Goal: Information Seeking & Learning: Learn about a topic

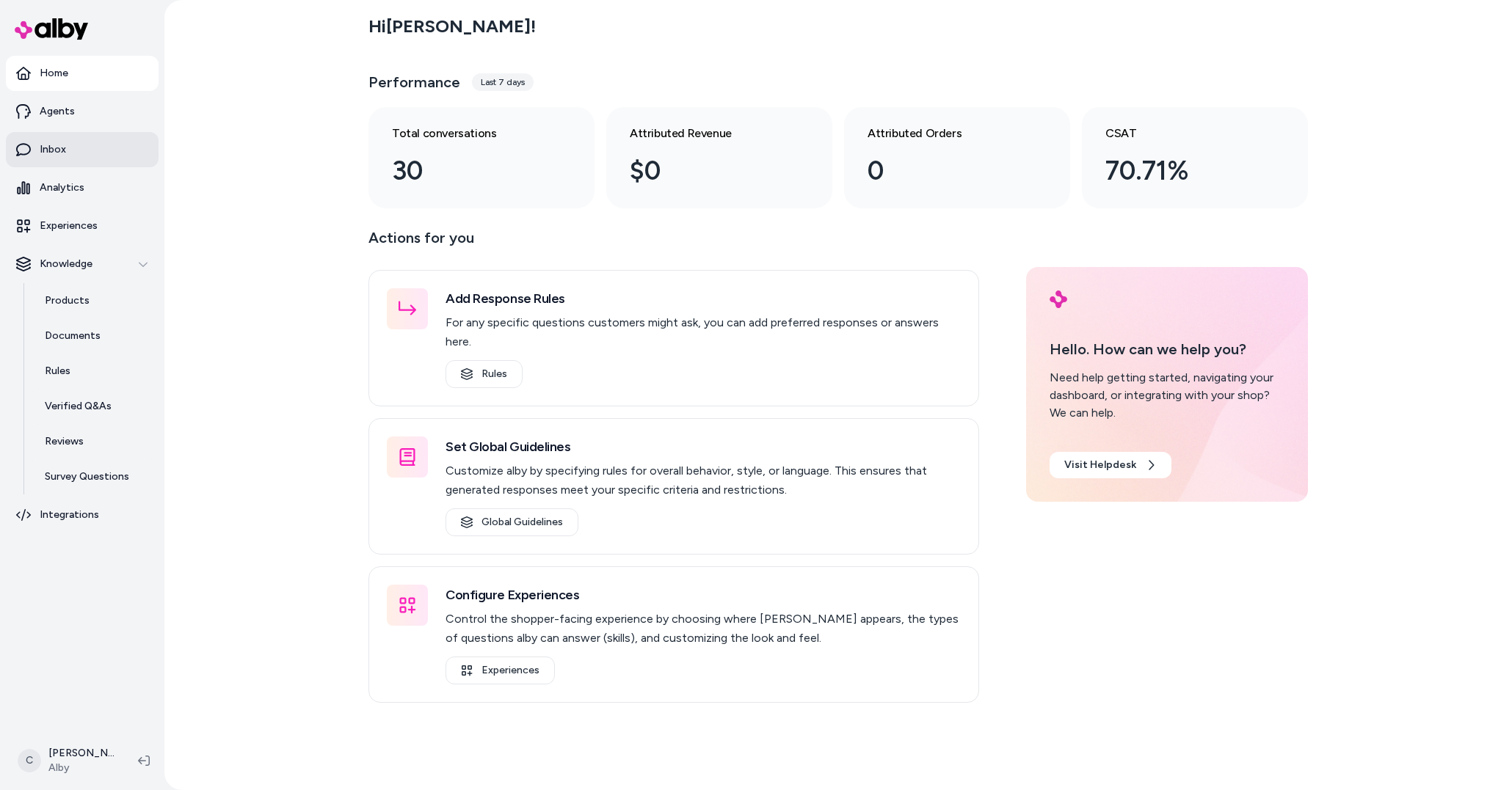
click at [58, 155] on p "Inbox" at bounding box center [53, 149] width 26 height 15
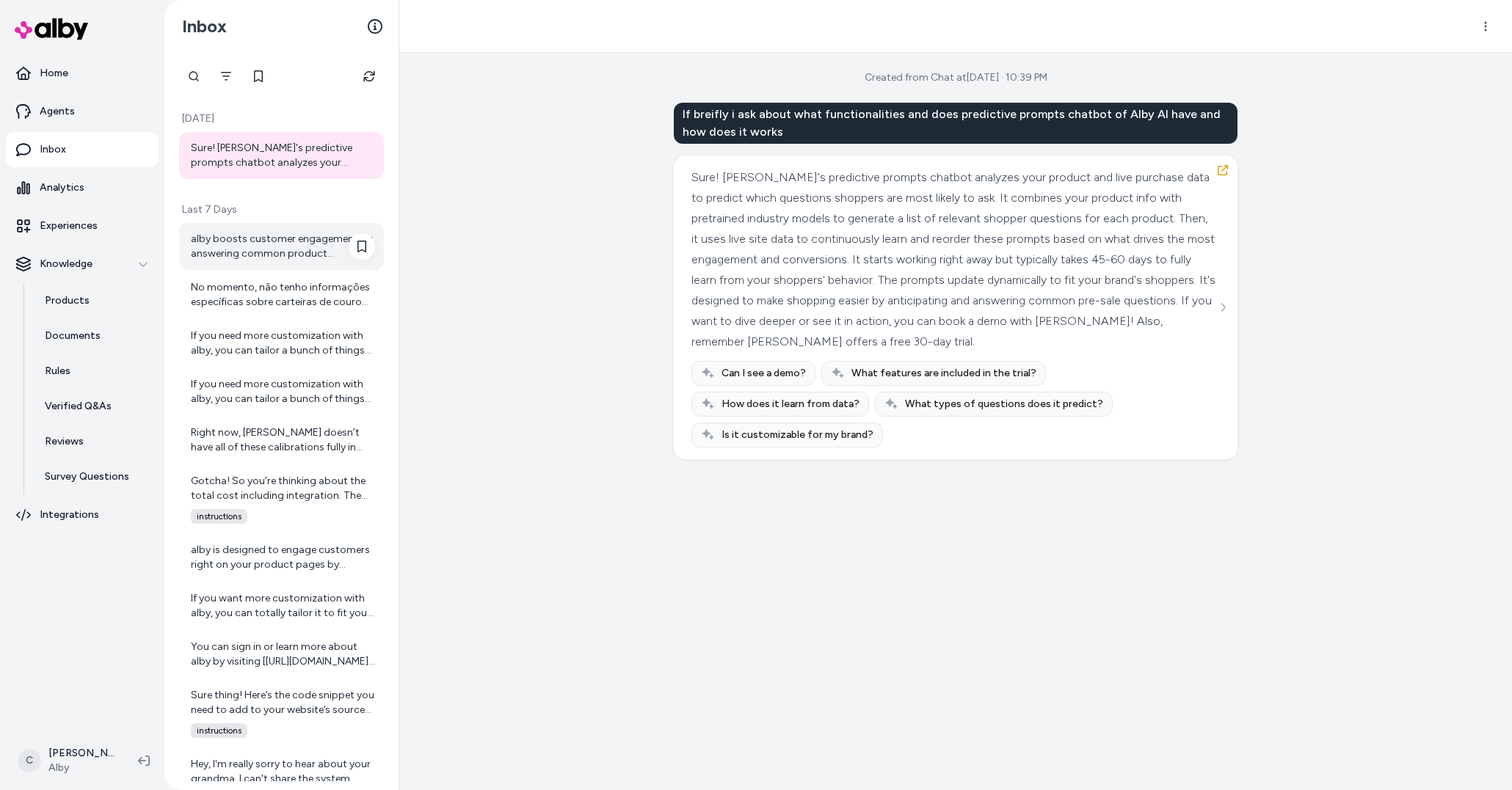
click at [238, 241] on div "alby boosts customer engagement by answering common product questions right on …" at bounding box center [283, 247] width 184 height 29
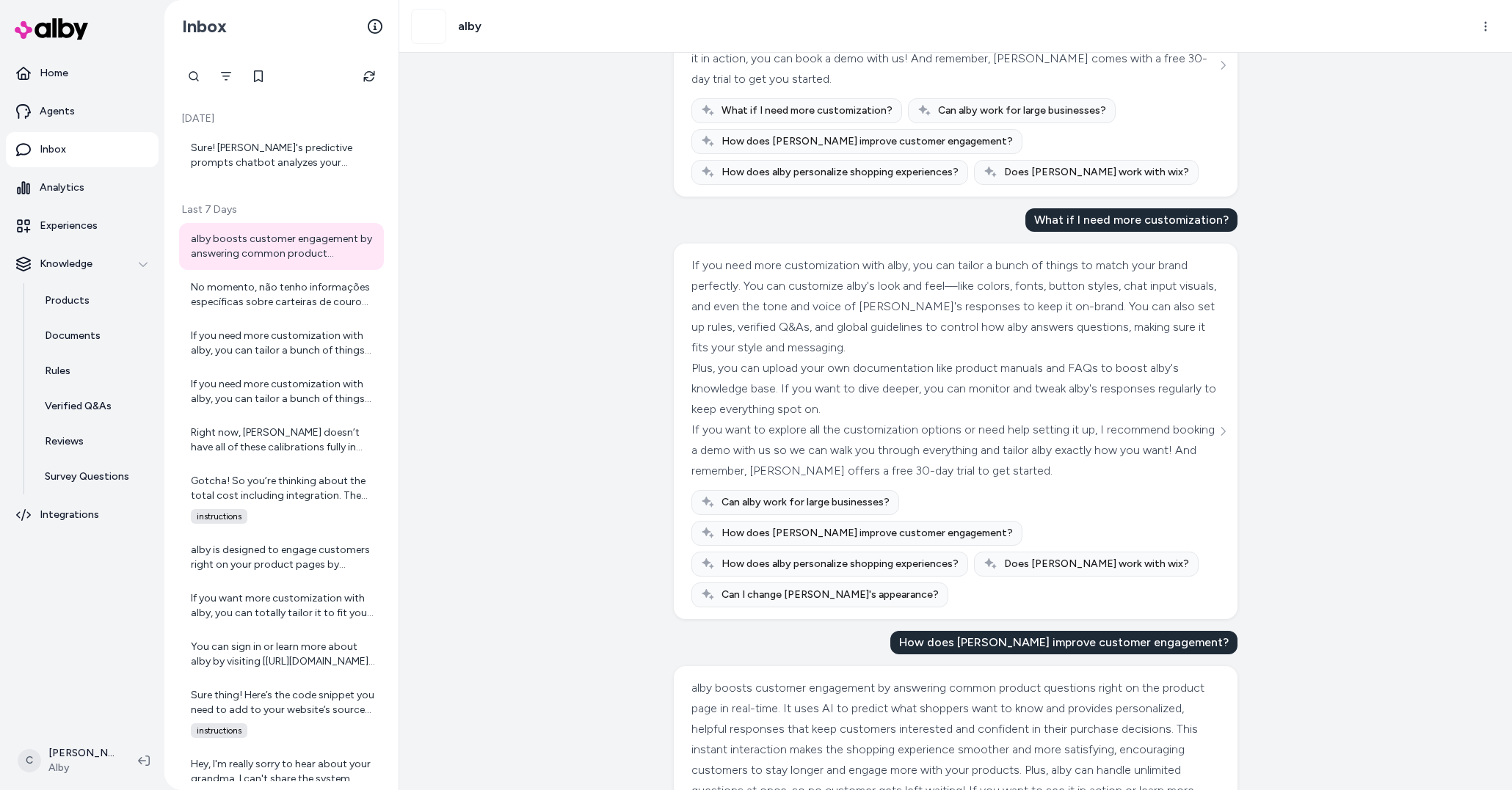
scroll to position [324, 0]
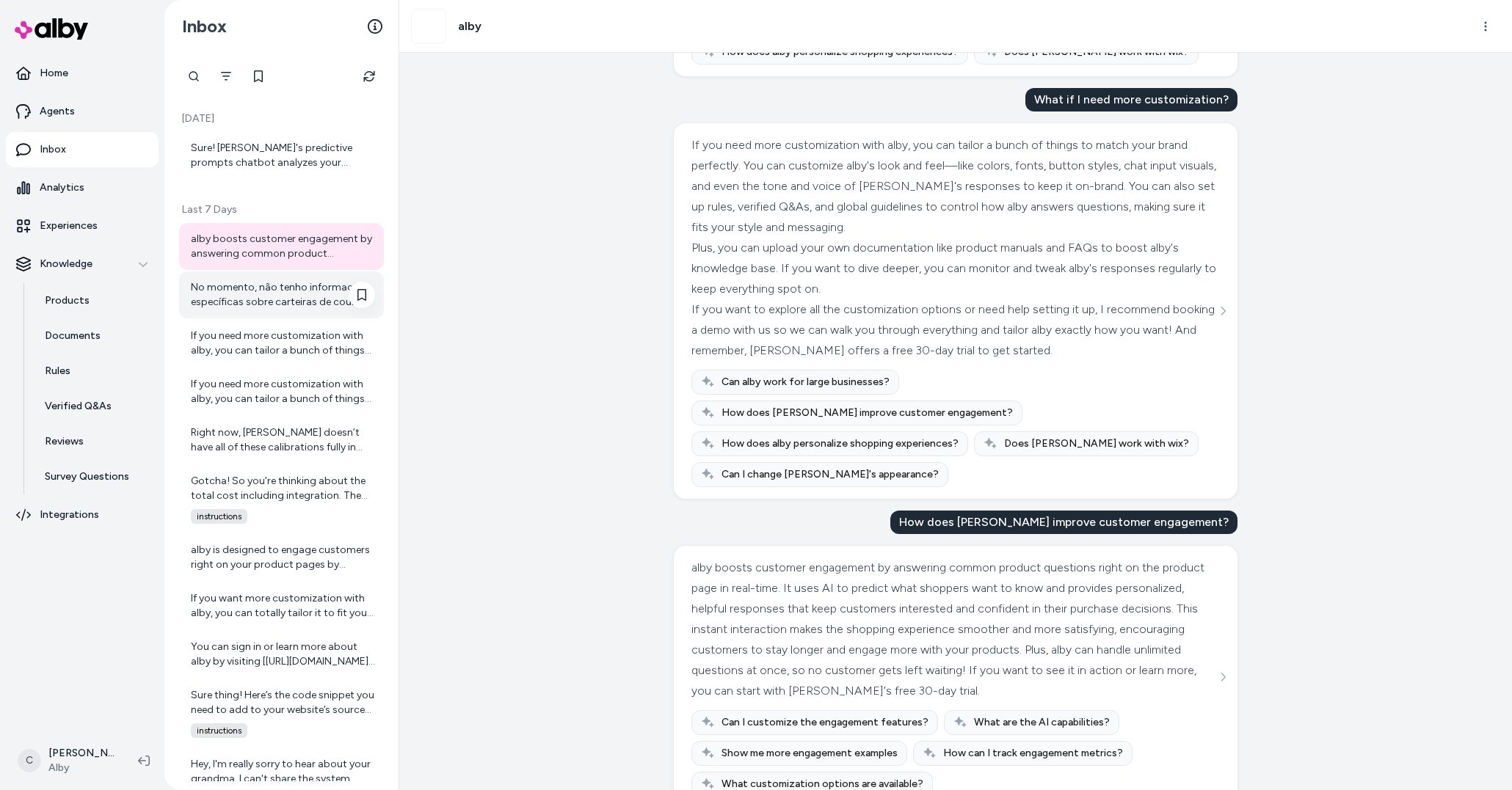
click at [222, 277] on div "No momento, não tenho informações específicas sobre carteiras de couro no catál…" at bounding box center [281, 295] width 205 height 47
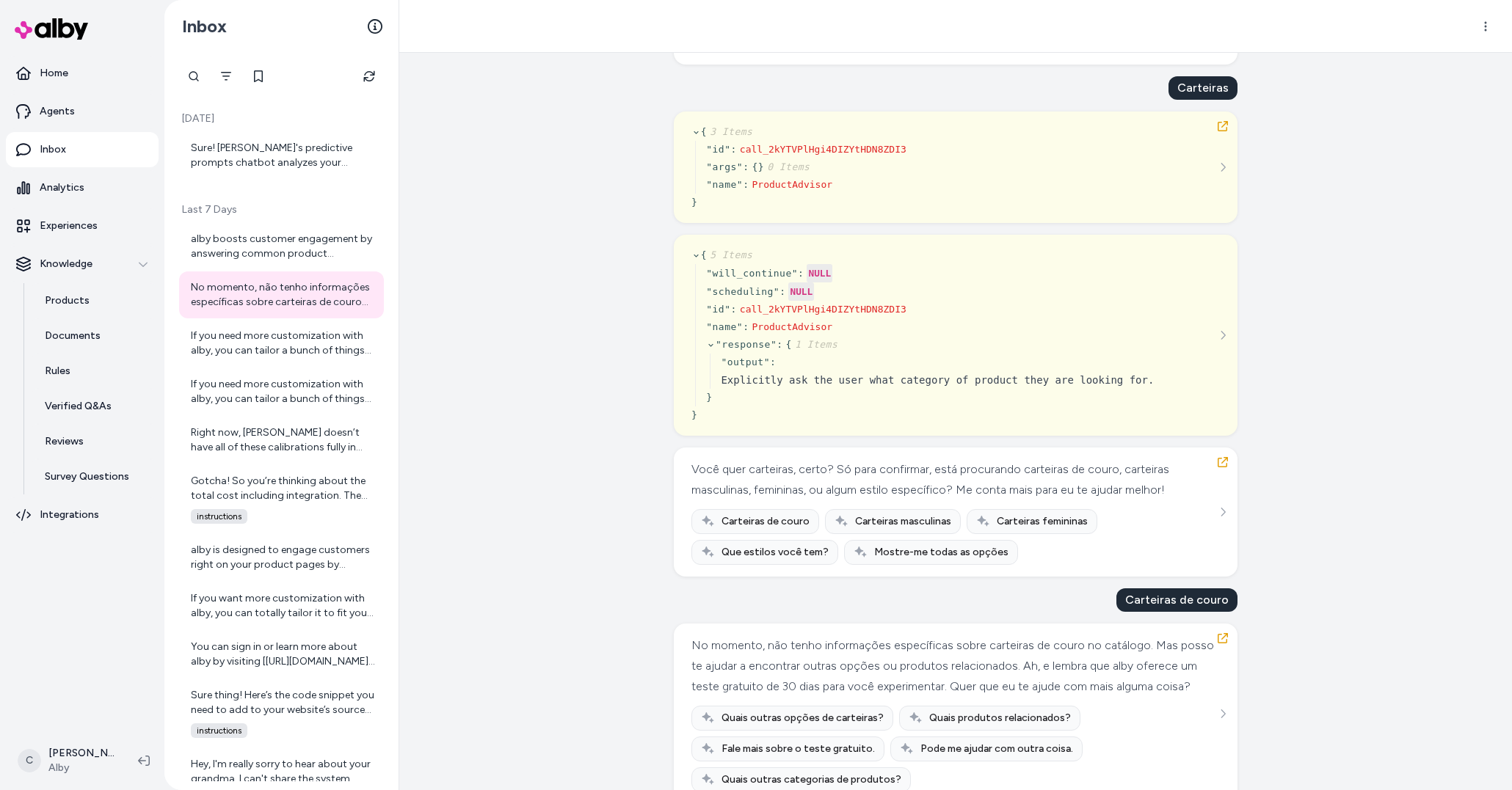
scroll to position [731, 0]
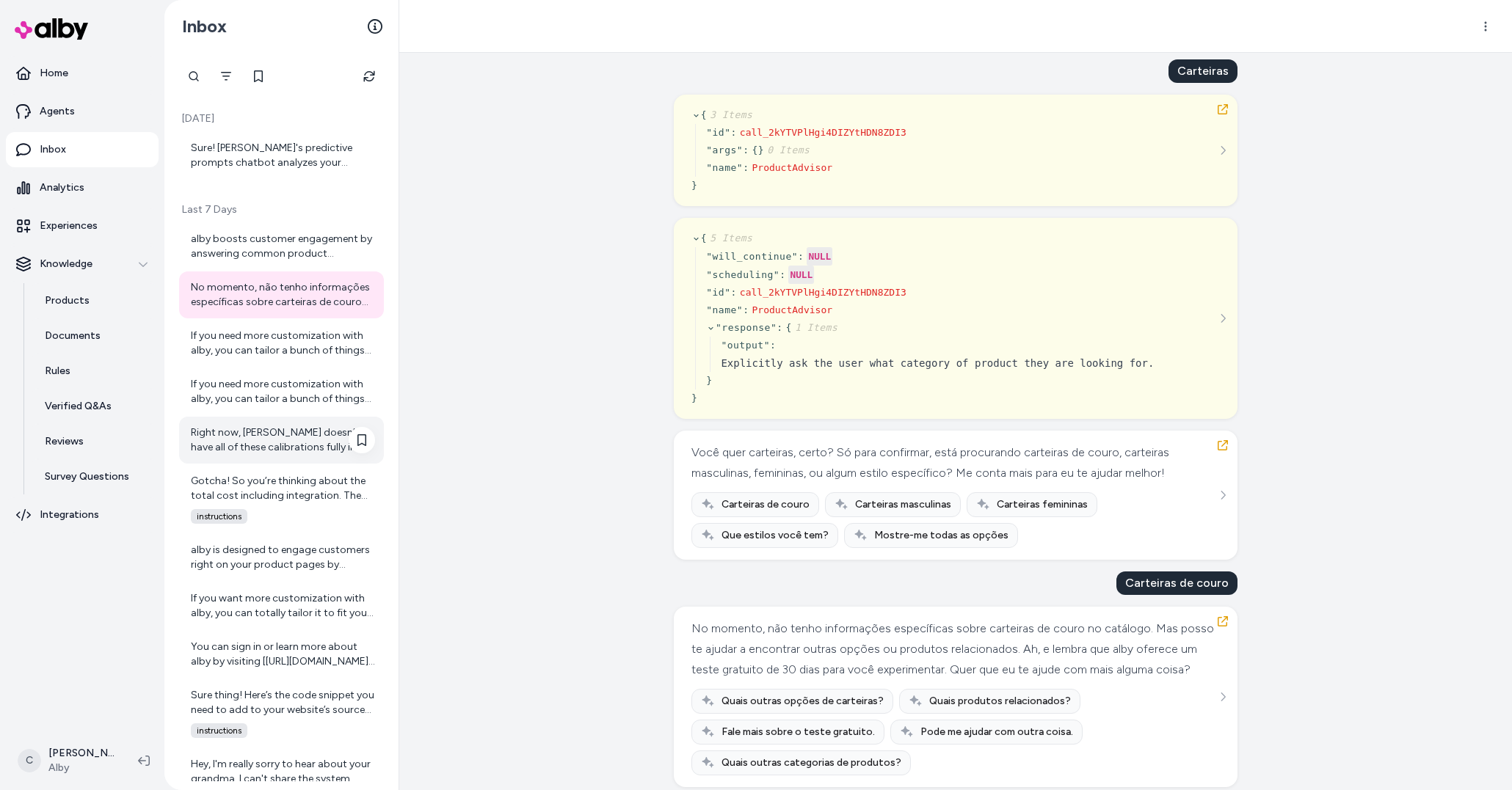
click at [288, 440] on div "Right now, [PERSON_NAME] doesn’t have all of these calibrations fully in place …" at bounding box center [283, 440] width 184 height 29
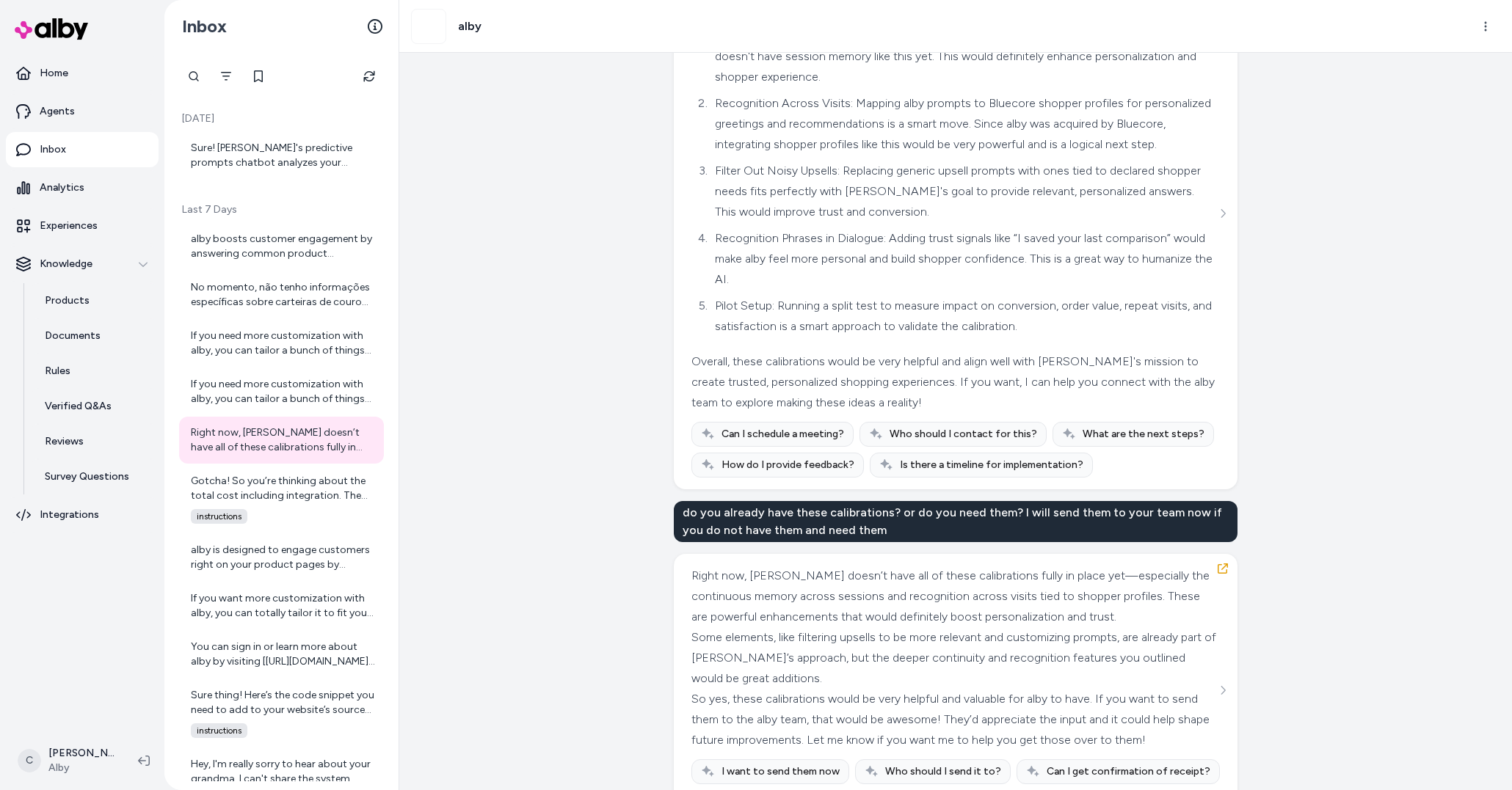
scroll to position [3658, 0]
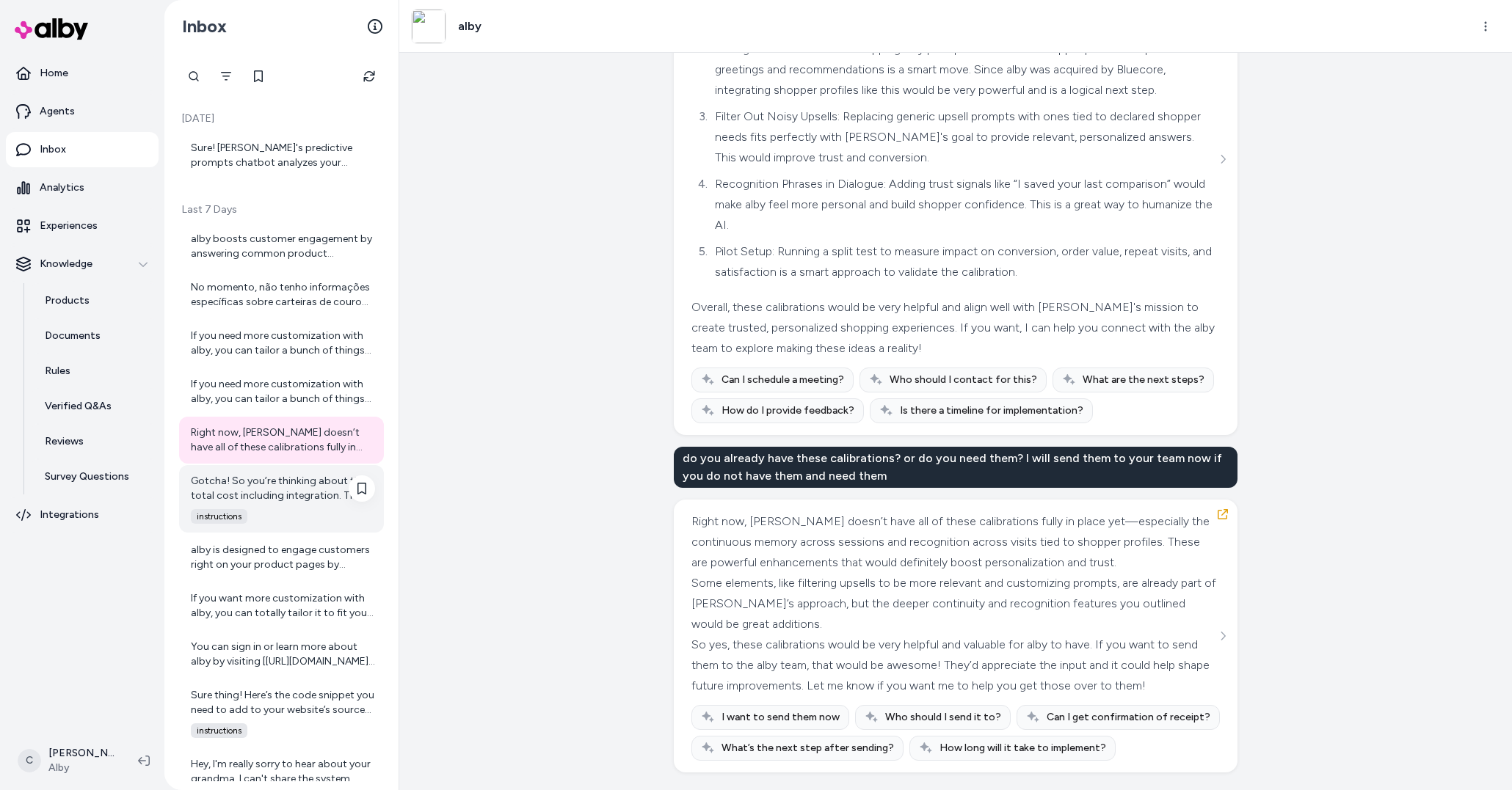
click at [259, 494] on div "Gotcha! So you’re thinking about the total cost including integration. The inte…" at bounding box center [283, 489] width 184 height 29
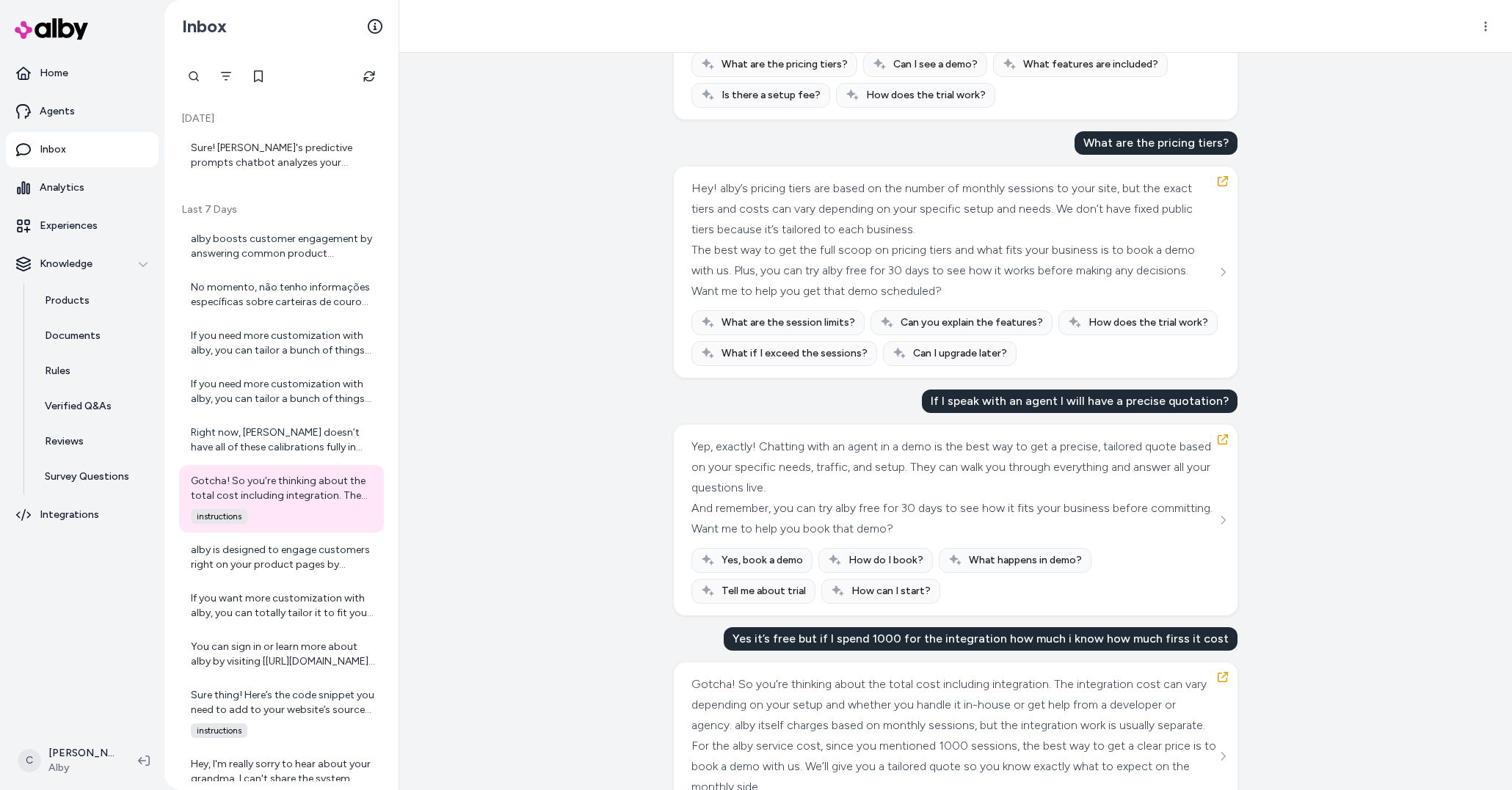
scroll to position [1788, 0]
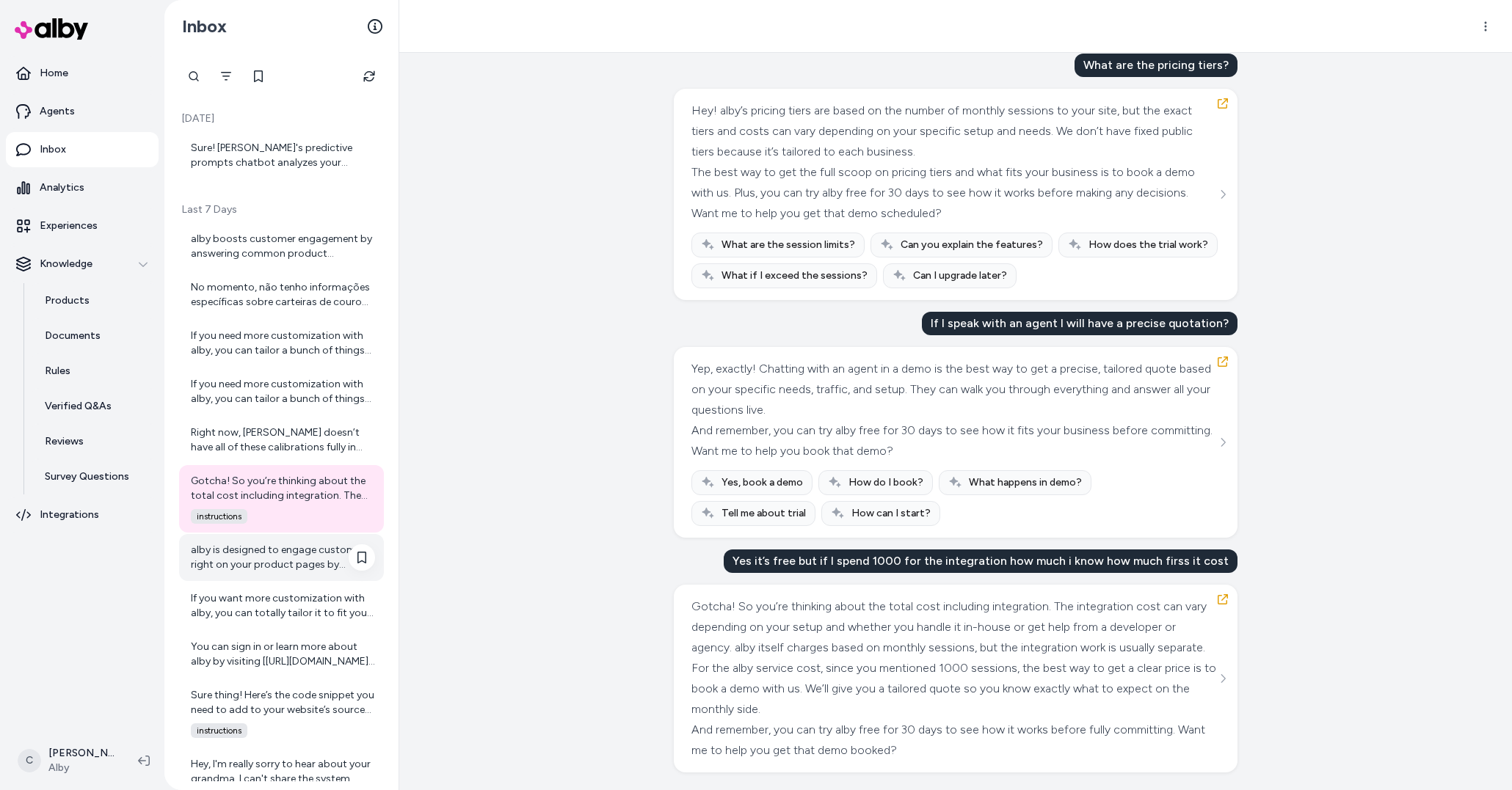
click at [223, 568] on div "alby is designed to engage customers right on your product pages by anticipatin…" at bounding box center [283, 558] width 184 height 29
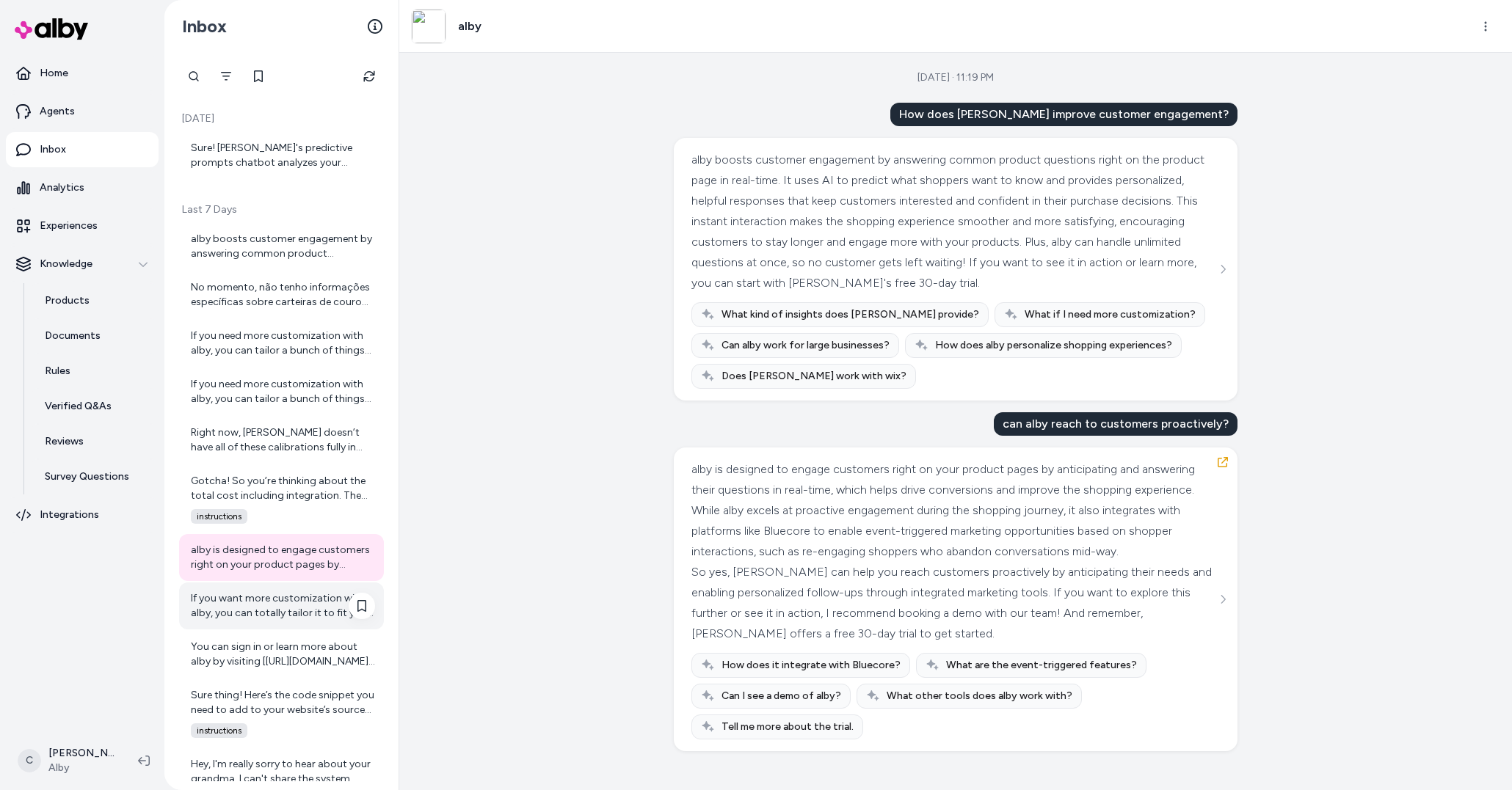
click at [221, 608] on div "If you want more customization with alby, you can totally tailor it to fit your…" at bounding box center [283, 606] width 184 height 29
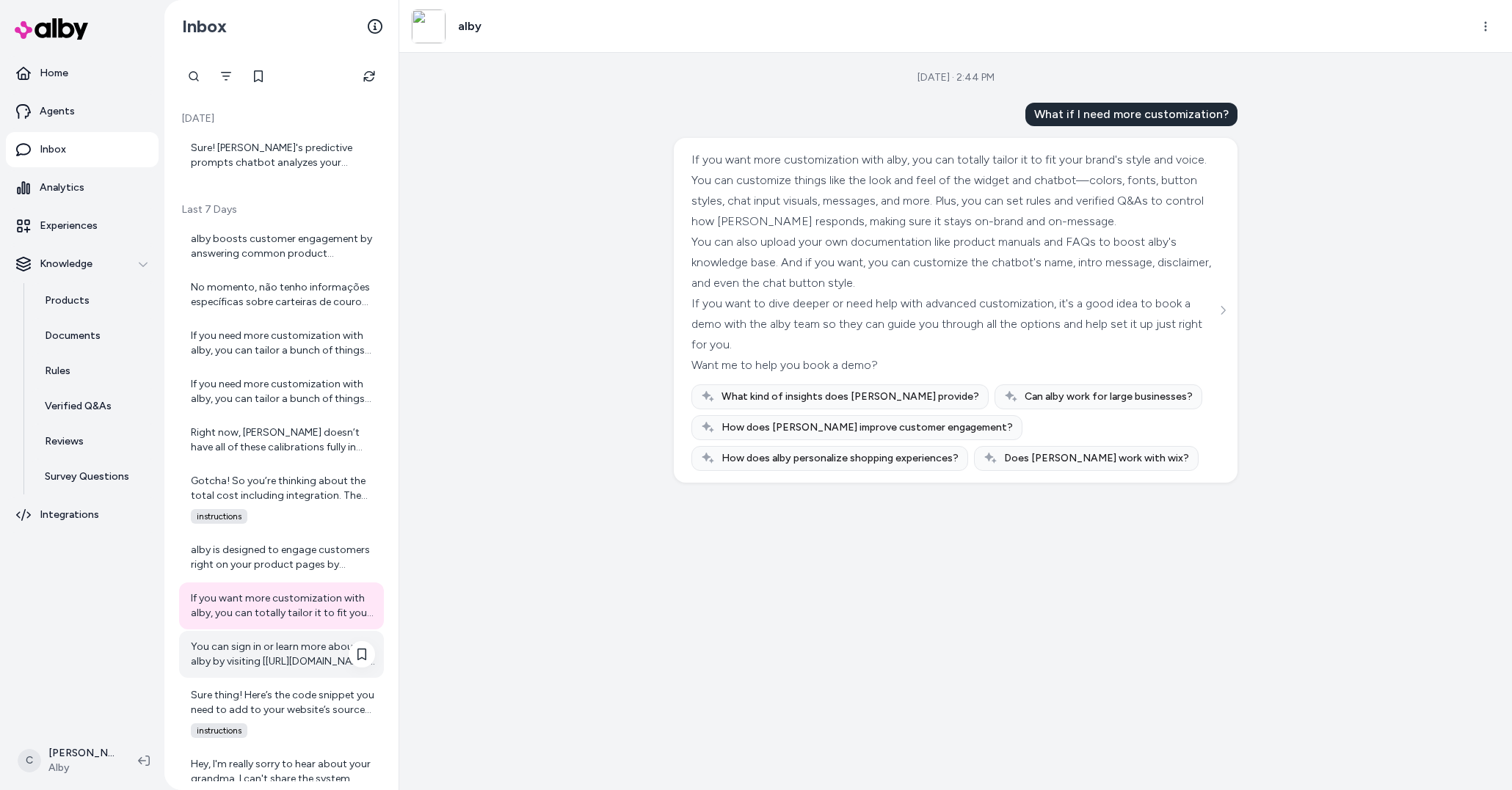
click at [229, 635] on div "You can sign in or learn more about alby by visiting [[URL][DOMAIN_NAME]]([URL]…" at bounding box center [281, 655] width 205 height 47
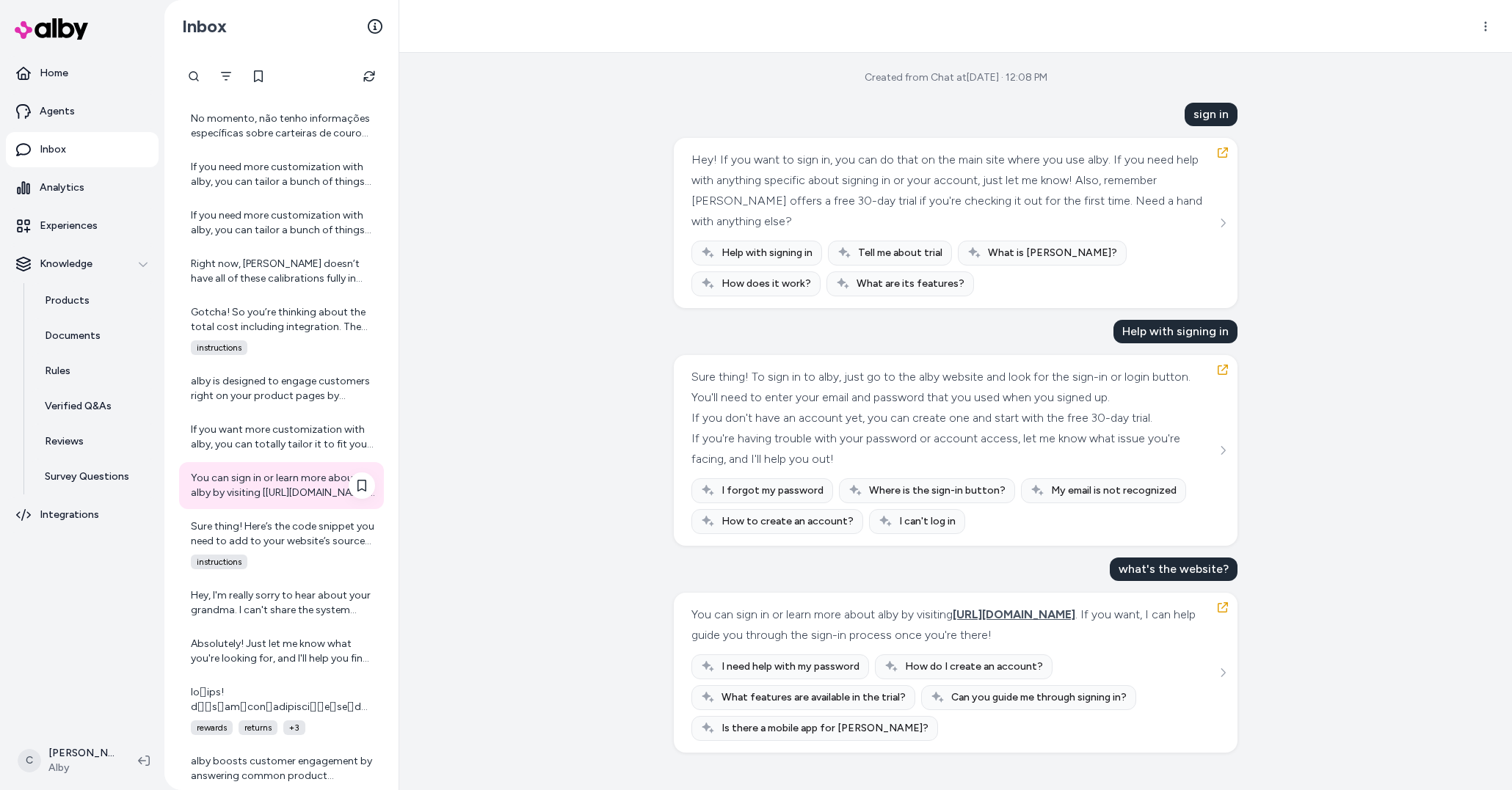
scroll to position [171, 0]
